Goal: Information Seeking & Learning: Learn about a topic

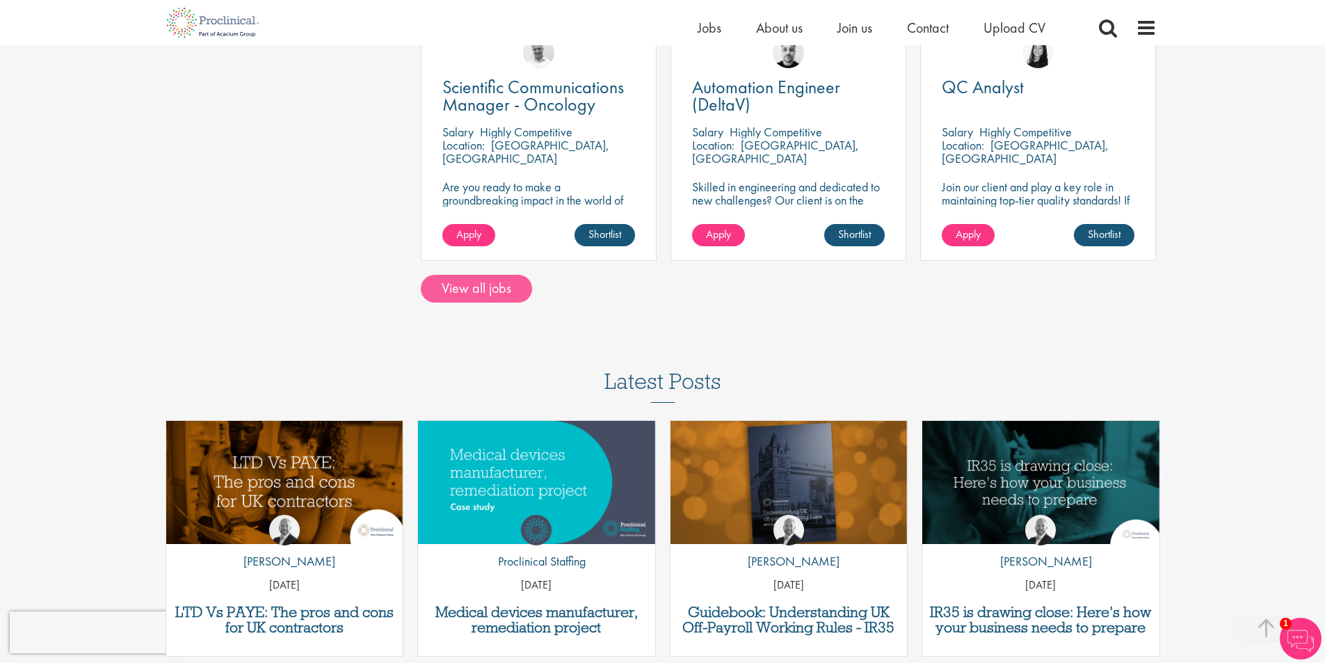
scroll to position [1008, 0]
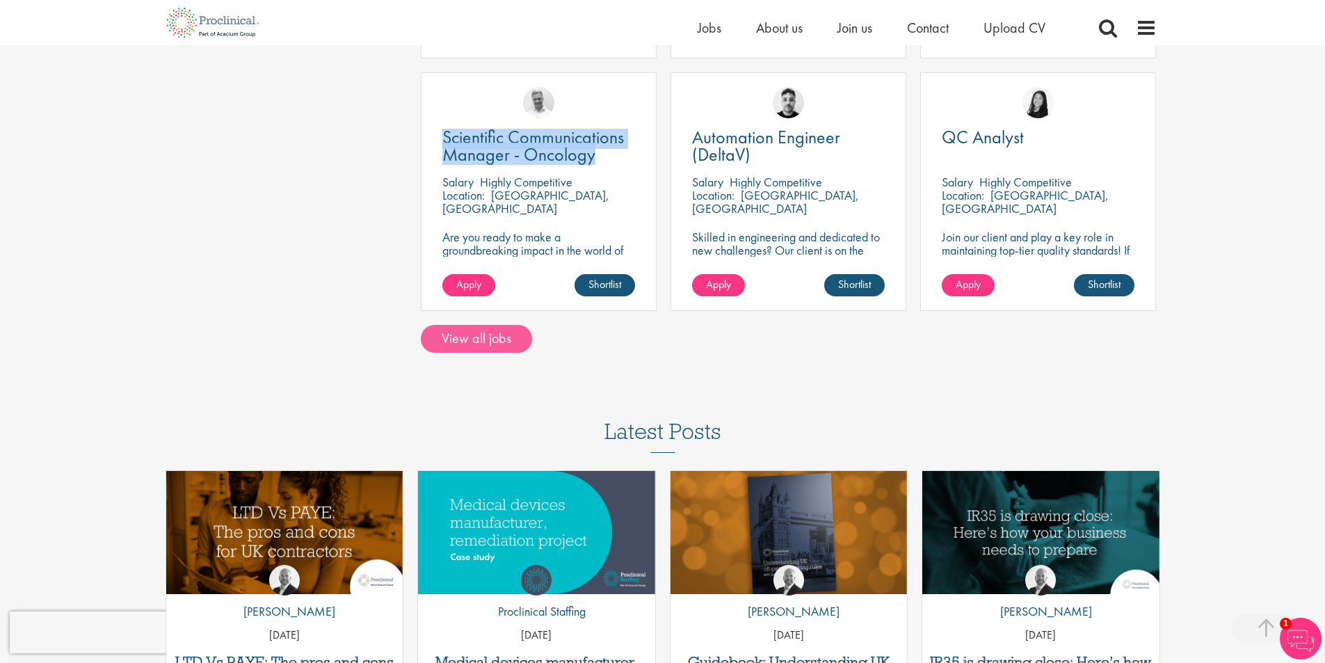
click at [464, 348] on link "View all jobs" at bounding box center [476, 339] width 111 height 28
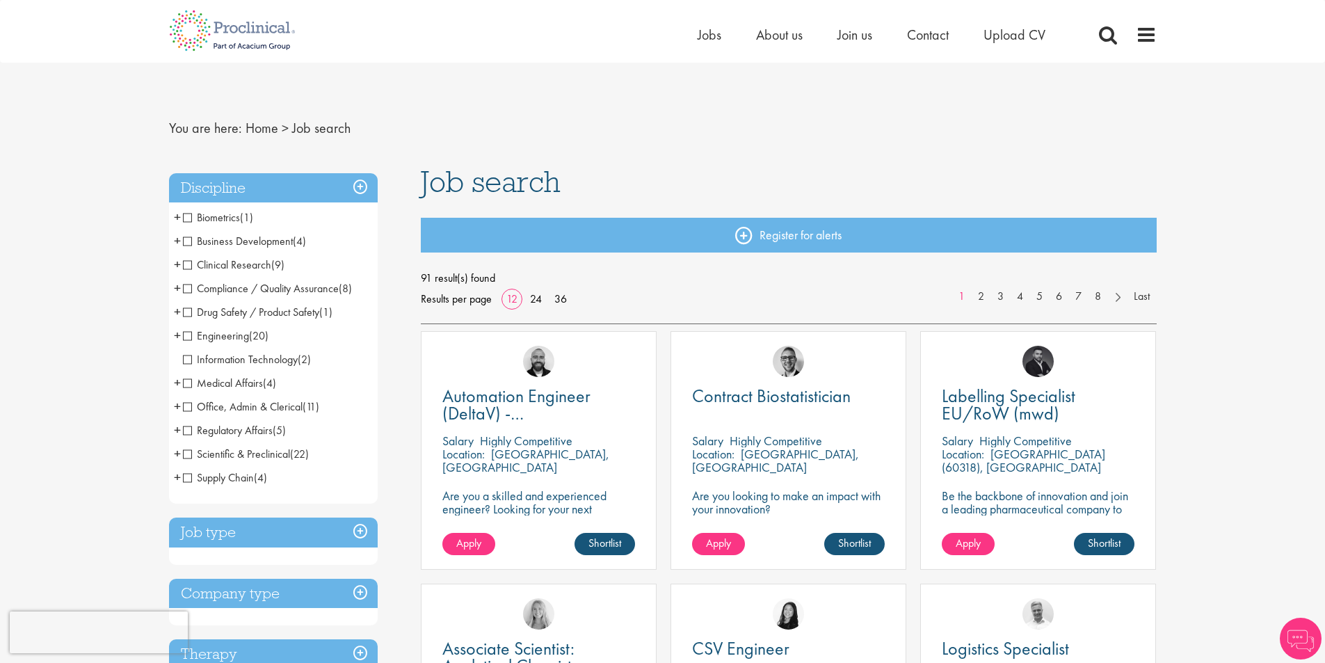
scroll to position [254, 0]
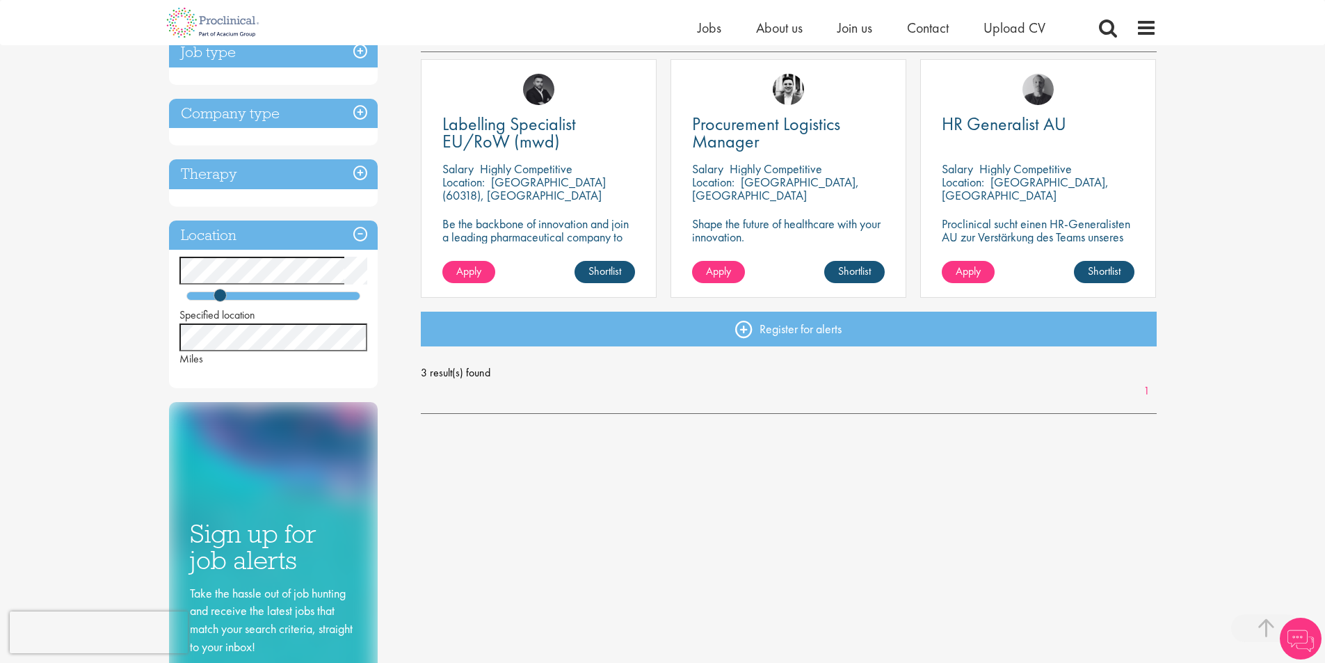
scroll to position [200, 0]
